Goal: Understand process/instructions

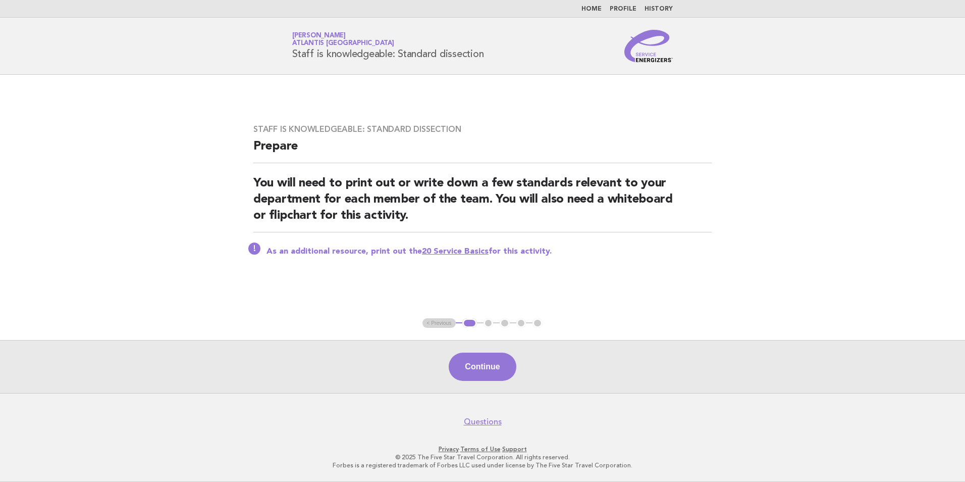
click at [594, 10] on link "Home" at bounding box center [592, 9] width 20 height 6
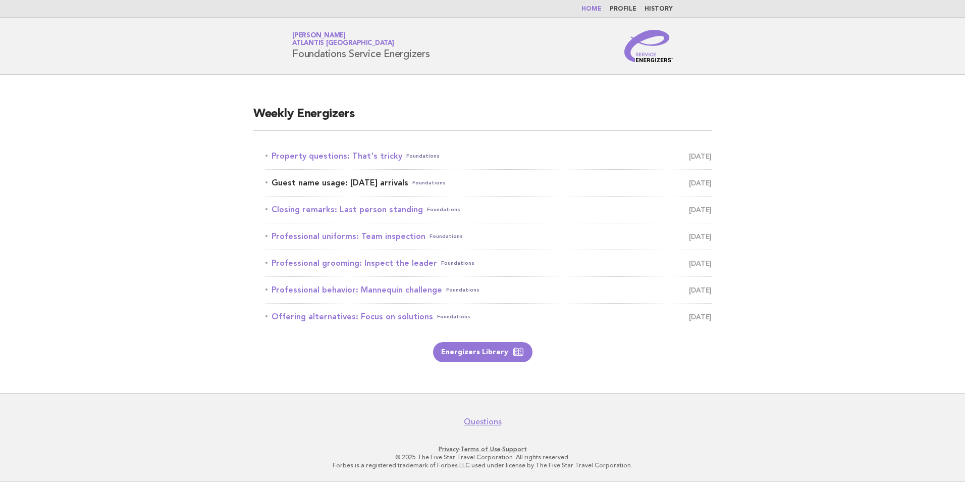
click at [699, 182] on span "[DATE]" at bounding box center [700, 183] width 23 height 14
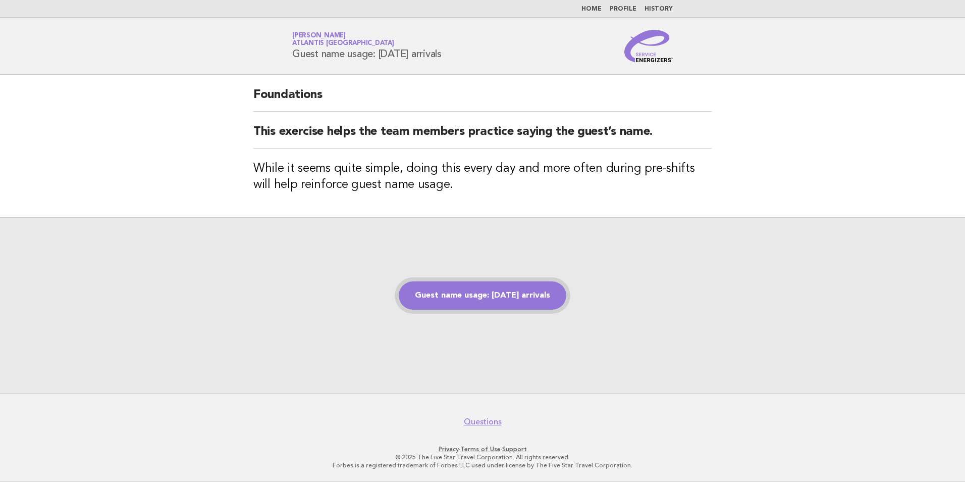
click at [483, 302] on link "Guest name usage: [DATE] arrivals" at bounding box center [483, 295] width 168 height 28
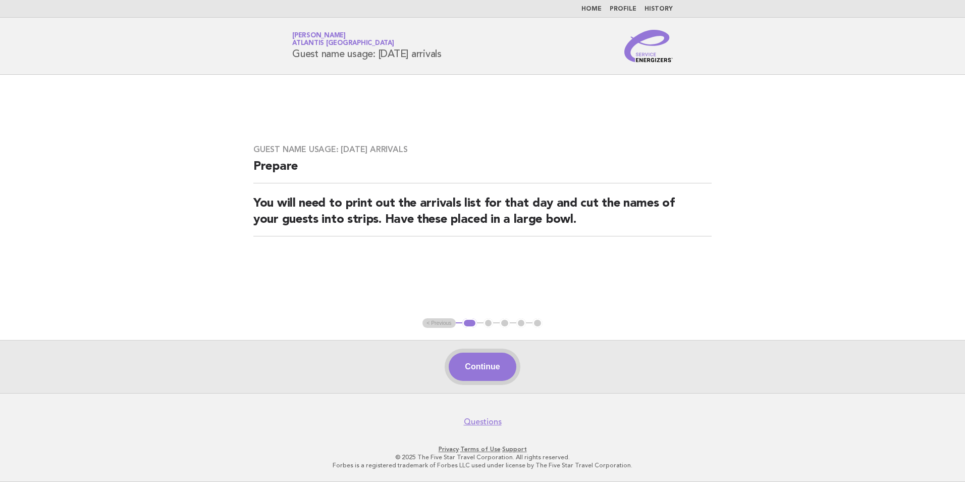
click at [494, 360] on button "Continue" at bounding box center [482, 366] width 67 height 28
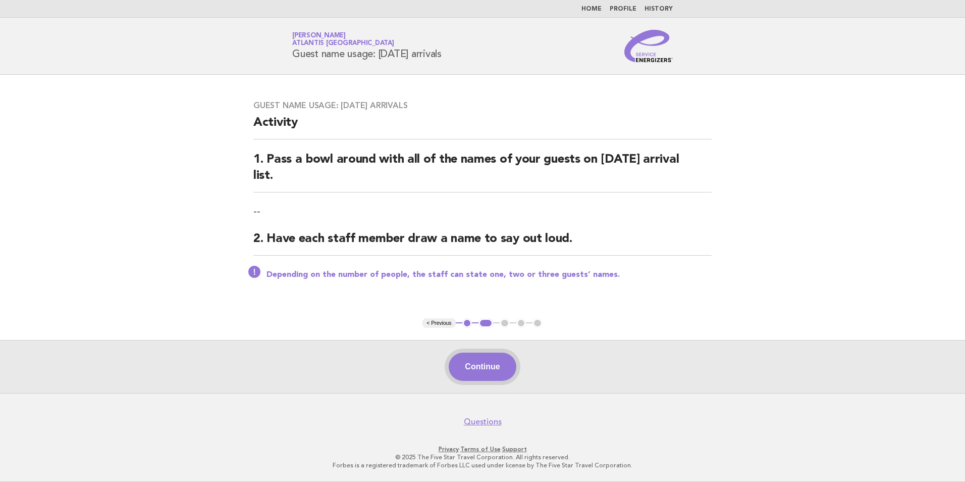
click at [479, 376] on button "Continue" at bounding box center [482, 366] width 67 height 28
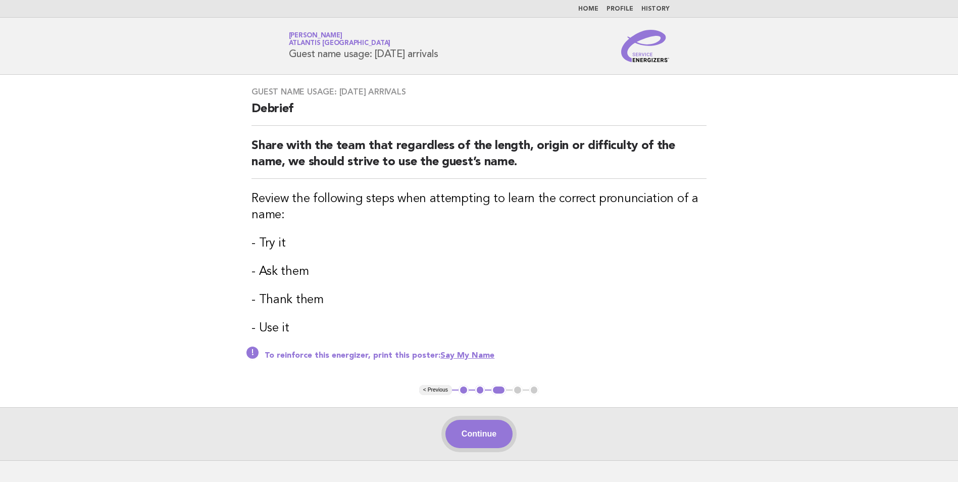
click at [471, 439] on button "Continue" at bounding box center [478, 434] width 67 height 28
